Goal: Information Seeking & Learning: Learn about a topic

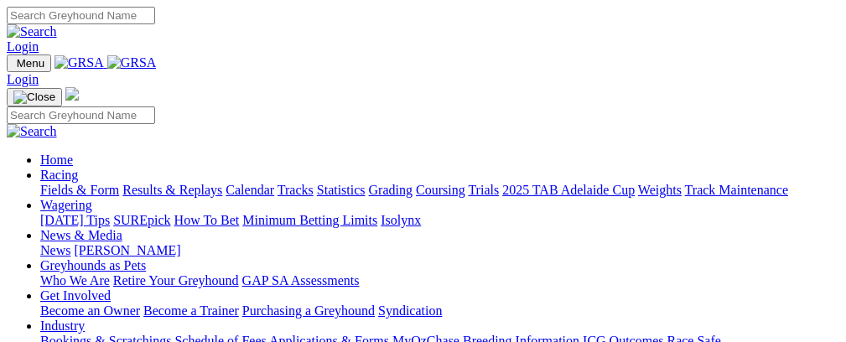
scroll to position [404, 0]
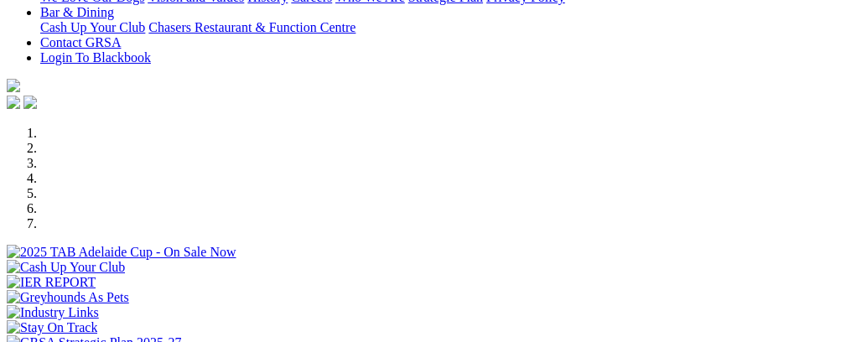
select select "NT"
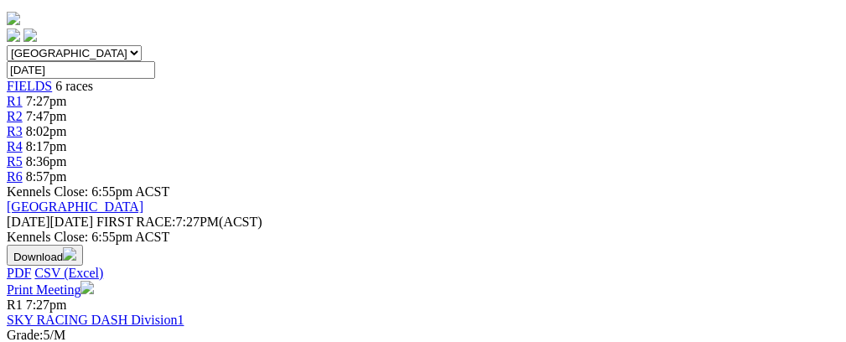
scroll to position [486, 0]
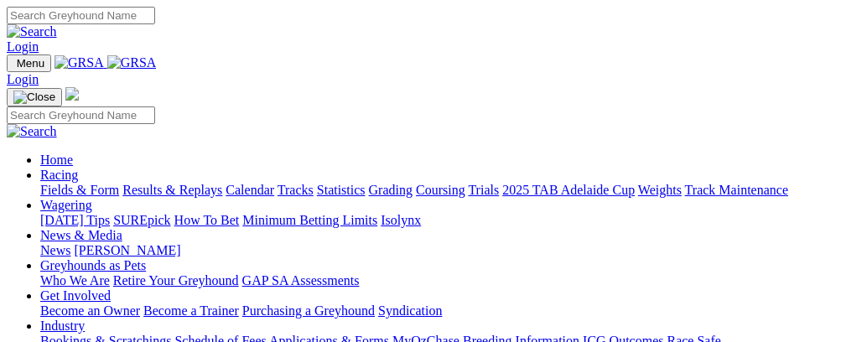
select select "NT"
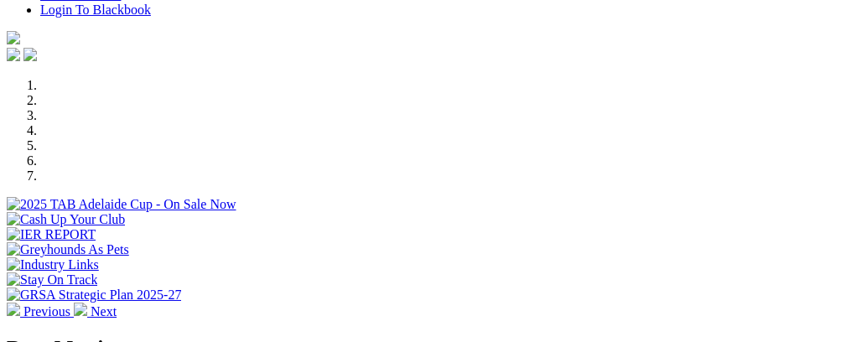
scroll to position [463, 0]
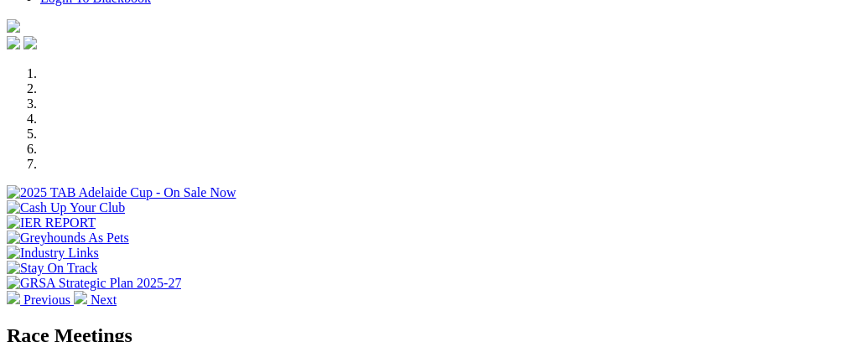
select select "NT"
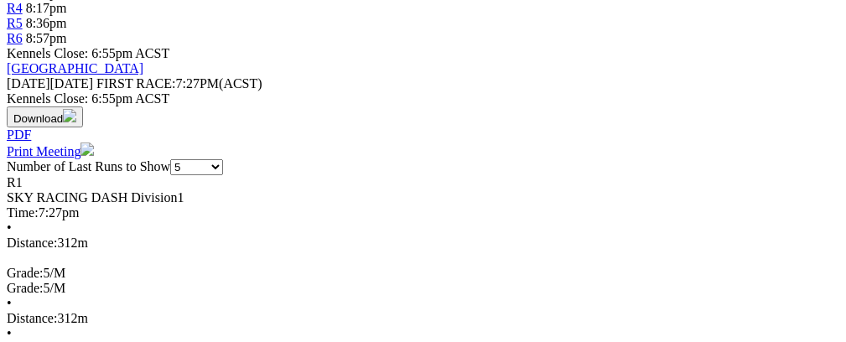
scroll to position [0, 44]
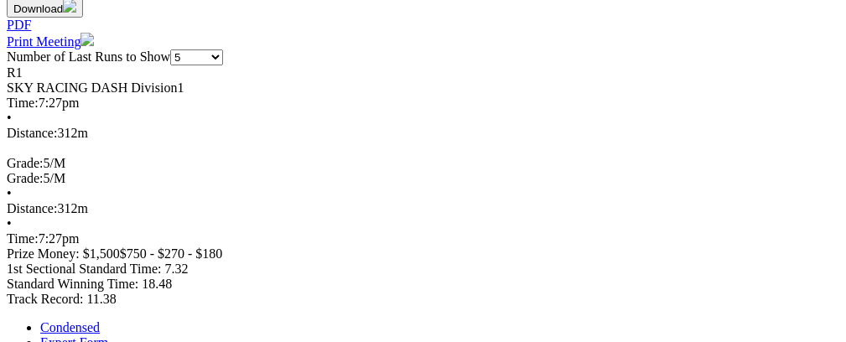
scroll to position [0, 21]
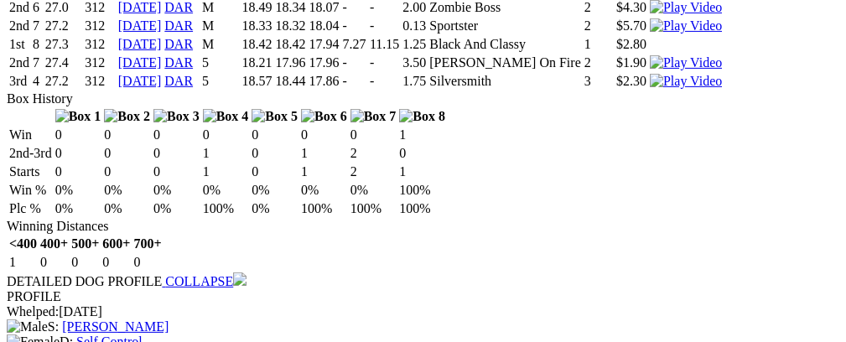
scroll to position [0, 35]
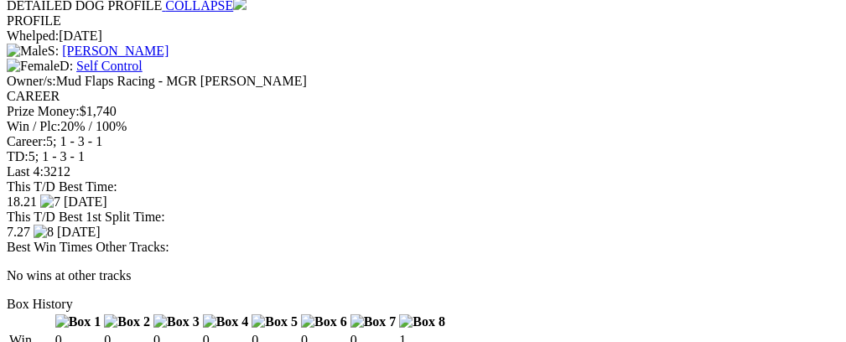
scroll to position [0, 29]
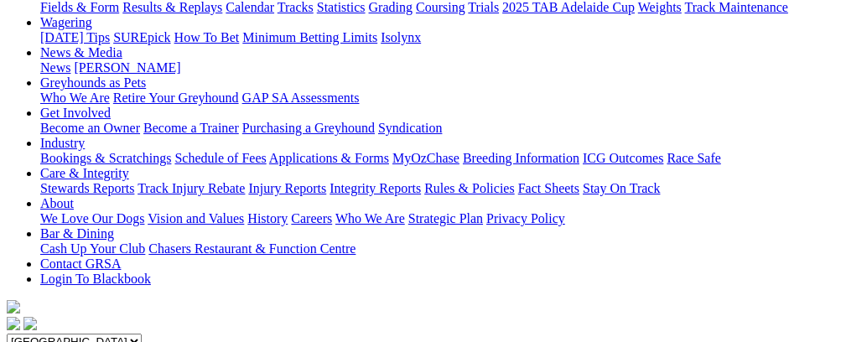
scroll to position [0, 0]
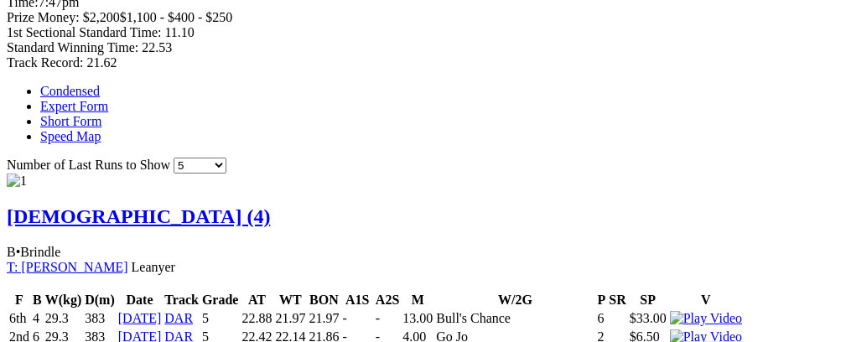
scroll to position [0, 54]
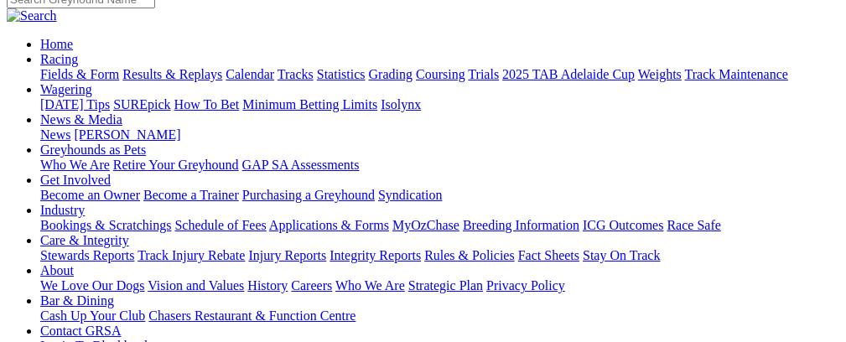
scroll to position [61, 0]
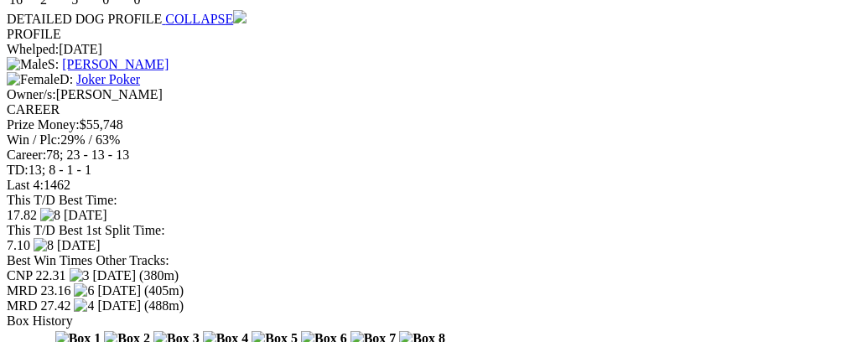
scroll to position [1573, 0]
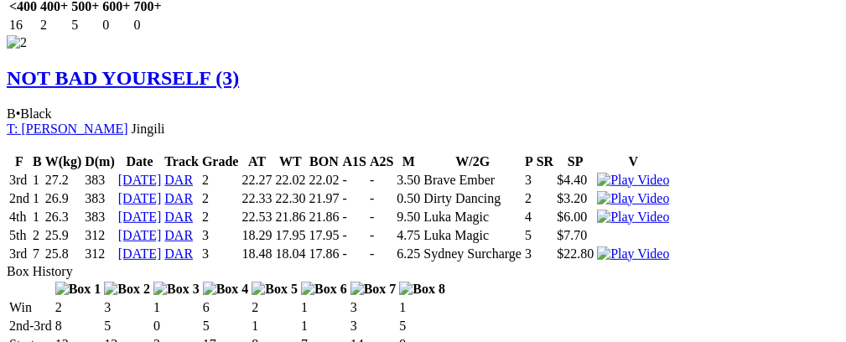
scroll to position [1987, 0]
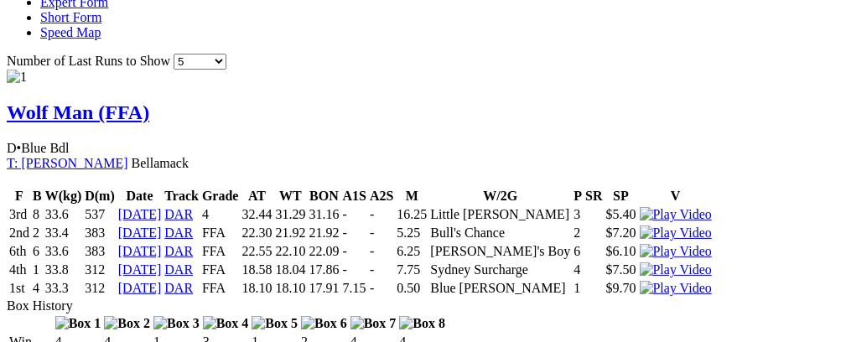
scroll to position [1080, 0]
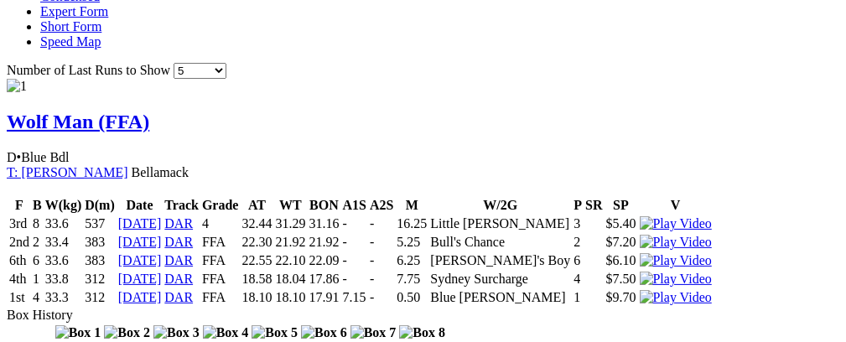
drag, startPoint x: 459, startPoint y: 246, endPoint x: 594, endPoint y: 249, distance: 135.0
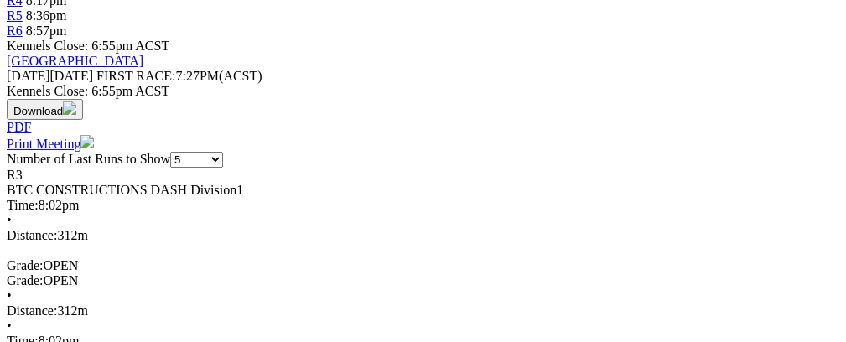
scroll to position [0, 0]
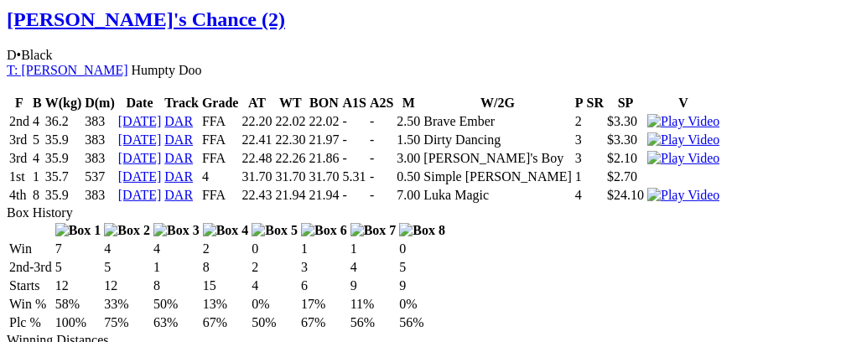
scroll to position [1195, 0]
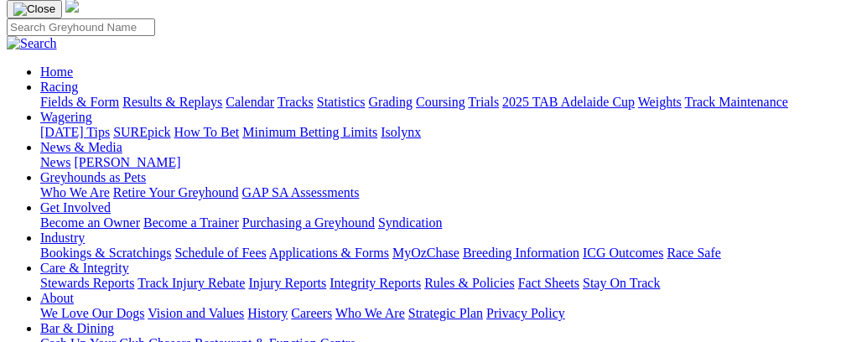
scroll to position [0, 0]
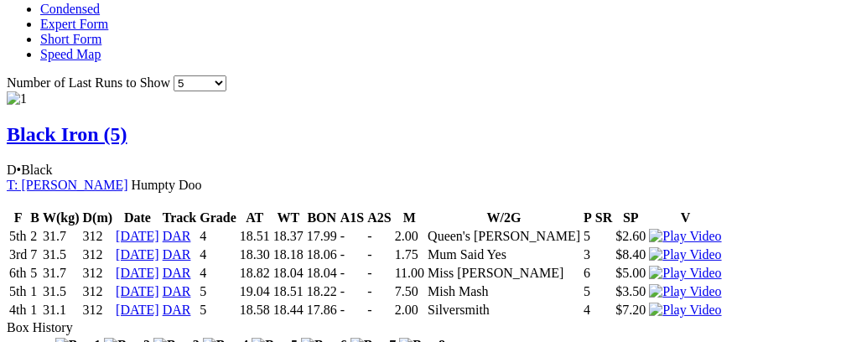
scroll to position [0, 62]
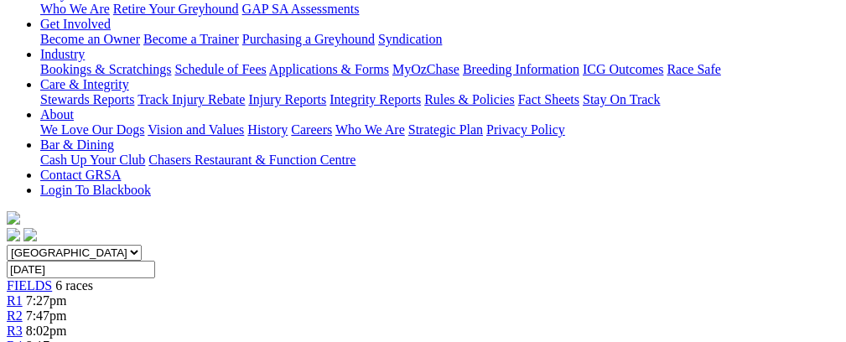
scroll to position [0, 0]
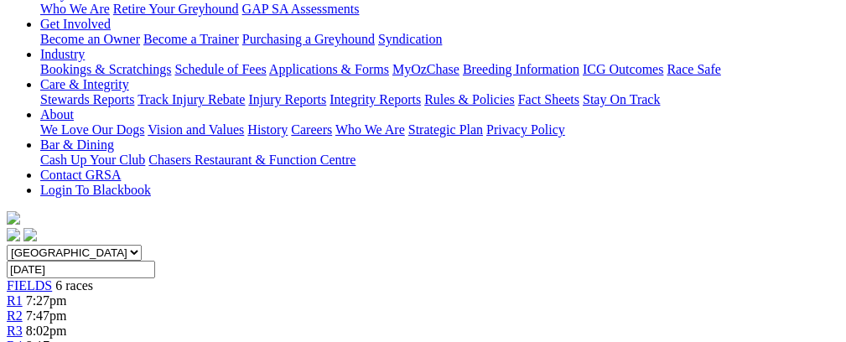
scroll to position [195, 0]
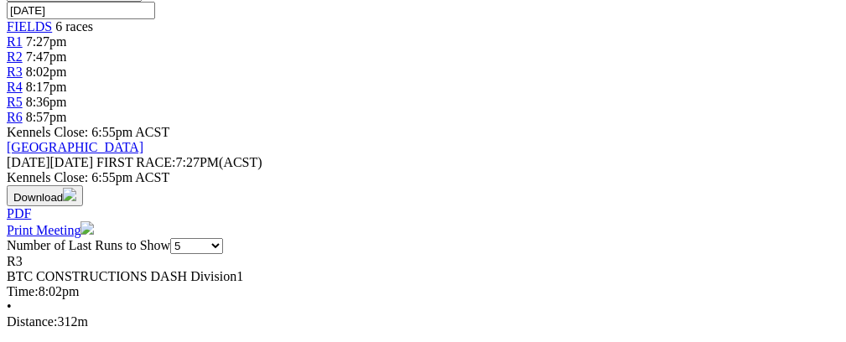
scroll to position [0, 55]
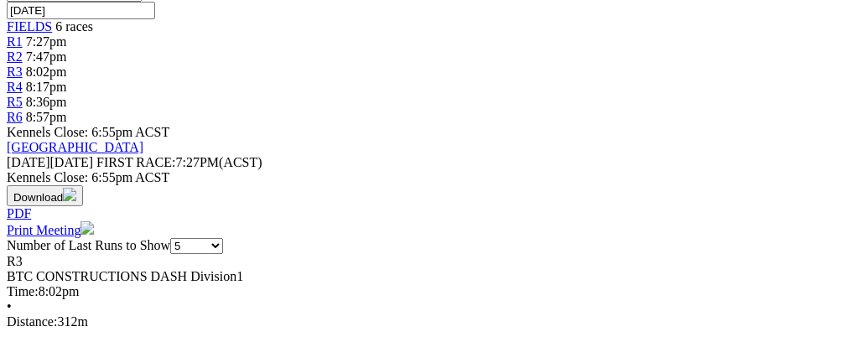
scroll to position [0, 0]
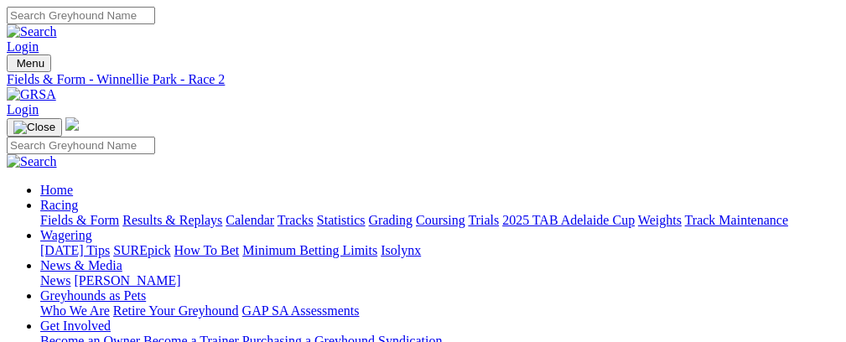
scroll to position [39, 0]
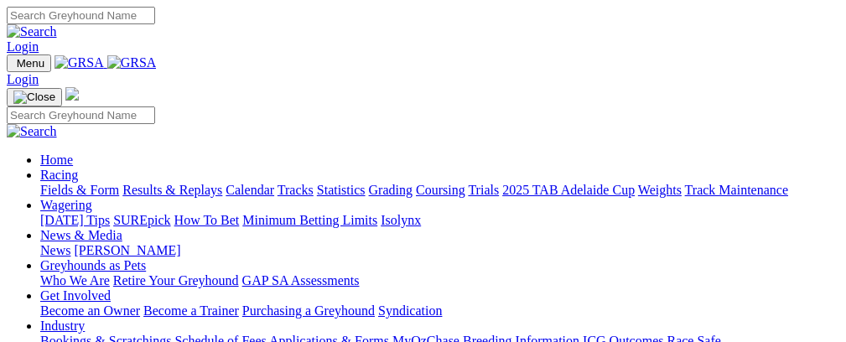
select select "NT"
